Goal: Task Accomplishment & Management: Manage account settings

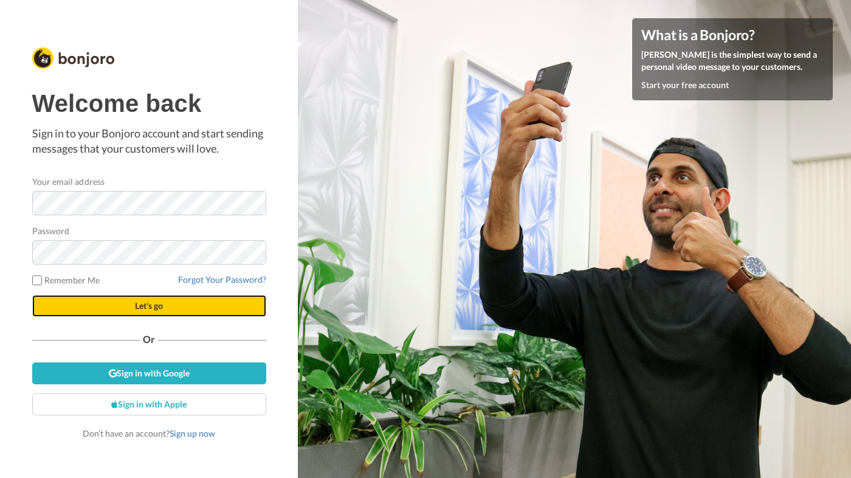
click at [172, 311] on button "Let's go" at bounding box center [149, 306] width 234 height 22
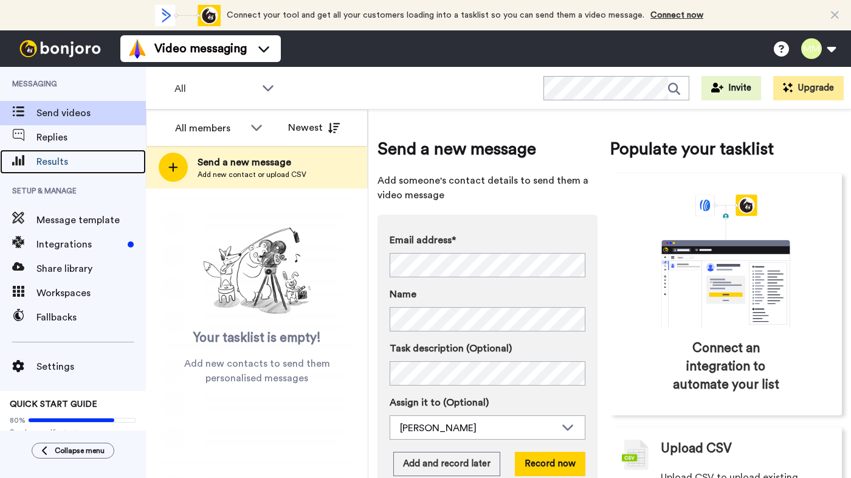
click at [58, 162] on span "Results" at bounding box center [90, 161] width 109 height 15
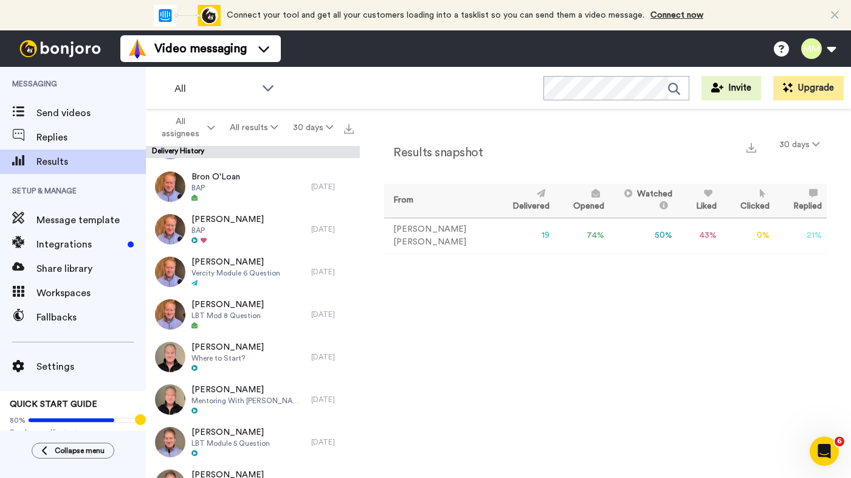
scroll to position [241, 0]
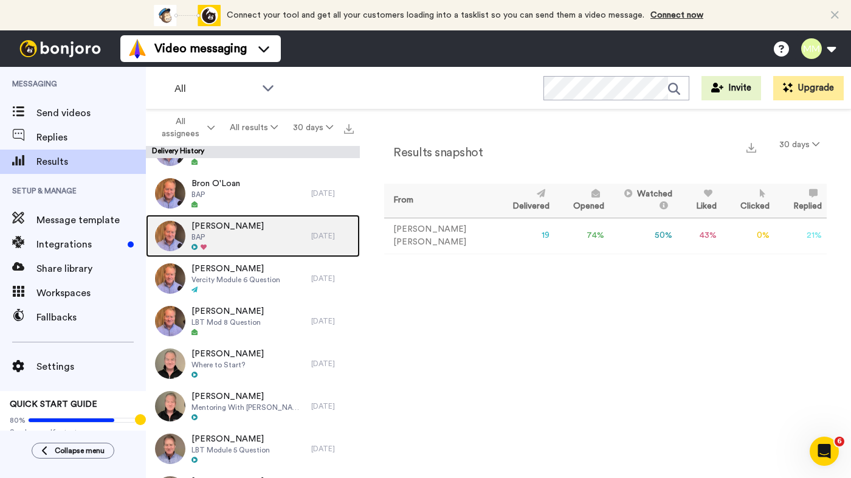
click at [216, 237] on span "BAP" at bounding box center [227, 237] width 72 height 10
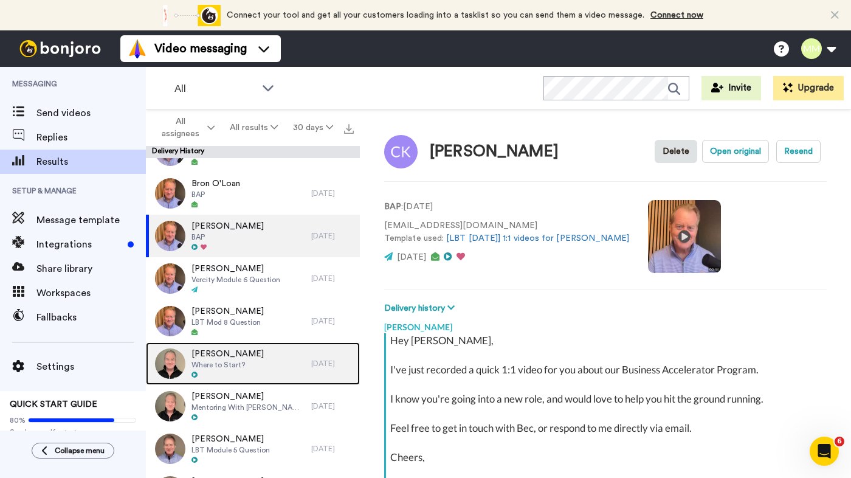
click at [270, 358] on div "Brad Domek Where to Start?" at bounding box center [228, 363] width 165 height 43
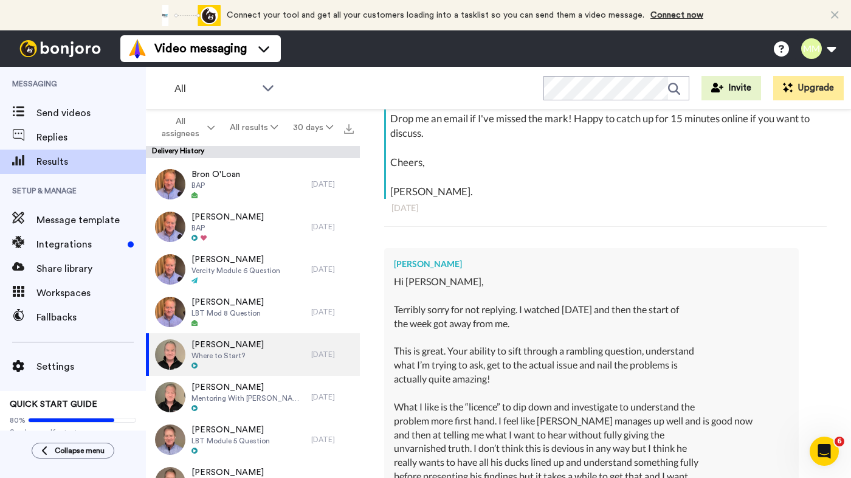
scroll to position [296, 0]
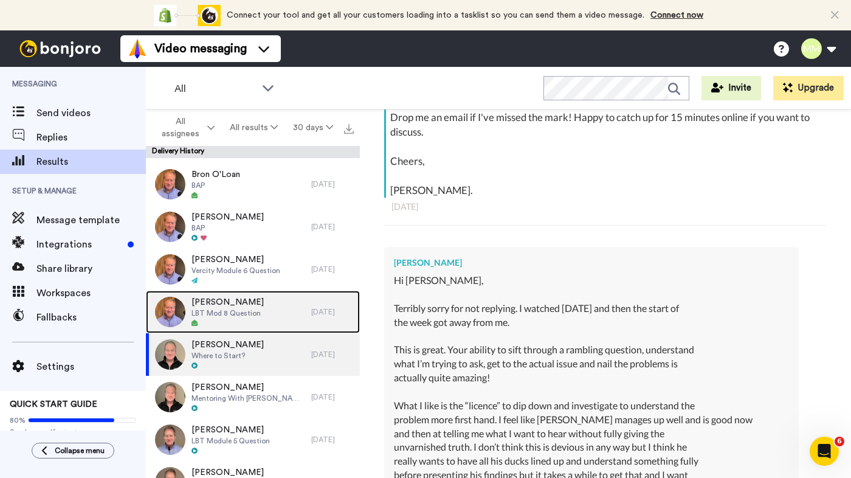
click at [298, 303] on div "Maria Fassoulakis LBT Mod 8 Question" at bounding box center [228, 311] width 165 height 43
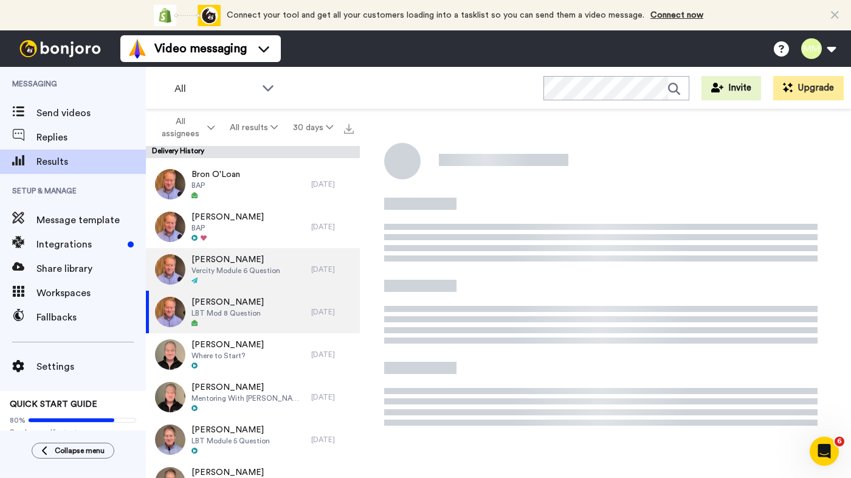
scroll to position [138, 0]
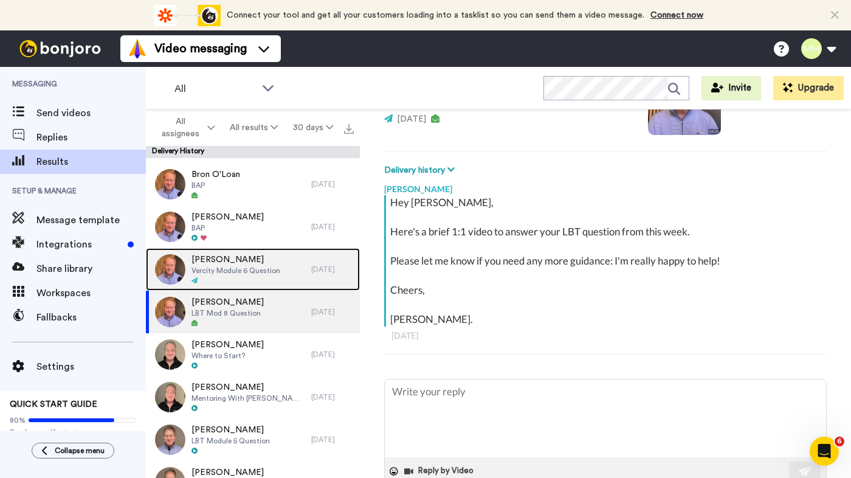
click at [289, 268] on div "Stephen Lewis Vercity Module 6 Question" at bounding box center [228, 269] width 165 height 43
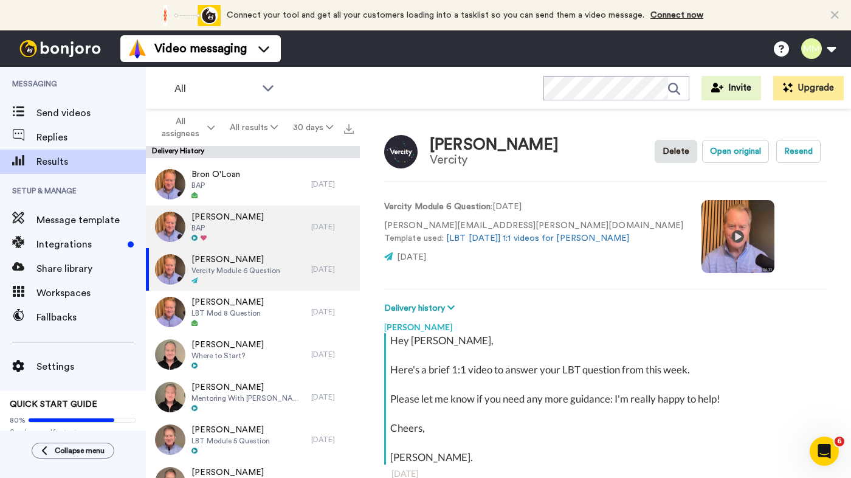
scroll to position [138, 0]
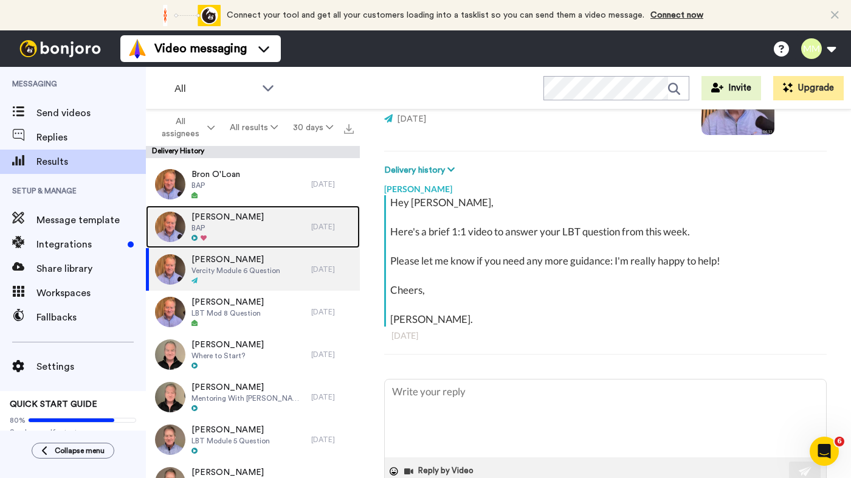
click at [280, 235] on div "Chris Kennedy BAP" at bounding box center [228, 226] width 165 height 43
type textarea "x"
